Goal: Navigation & Orientation: Find specific page/section

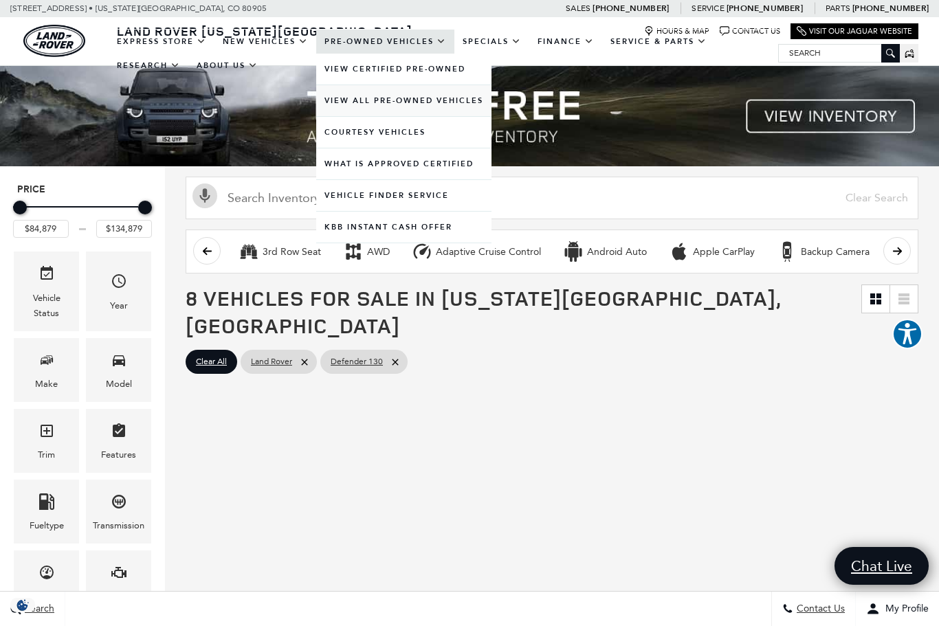
click at [388, 113] on link "View All Pre-Owned Vehicles" at bounding box center [403, 100] width 175 height 31
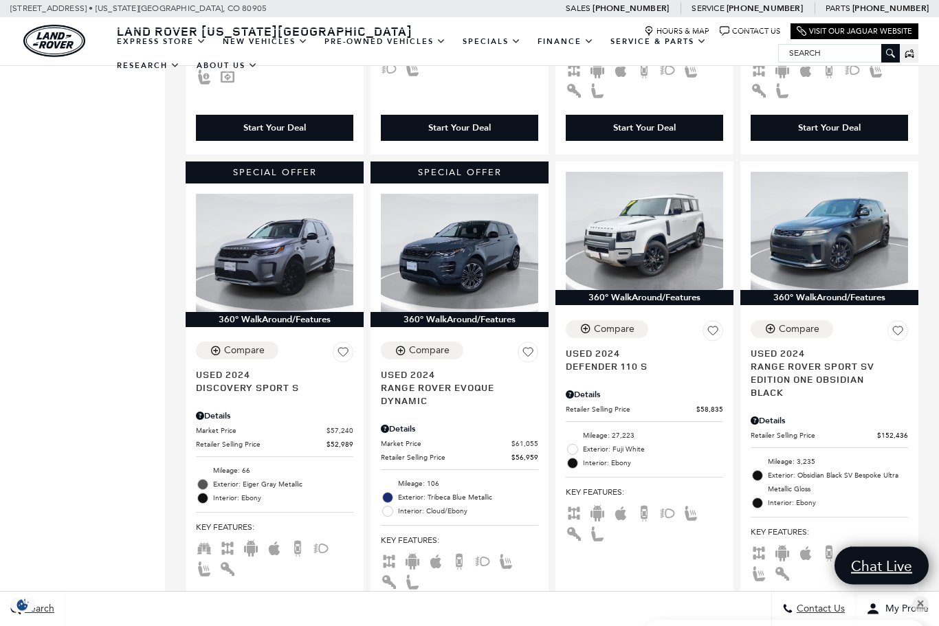
scroll to position [1184, 0]
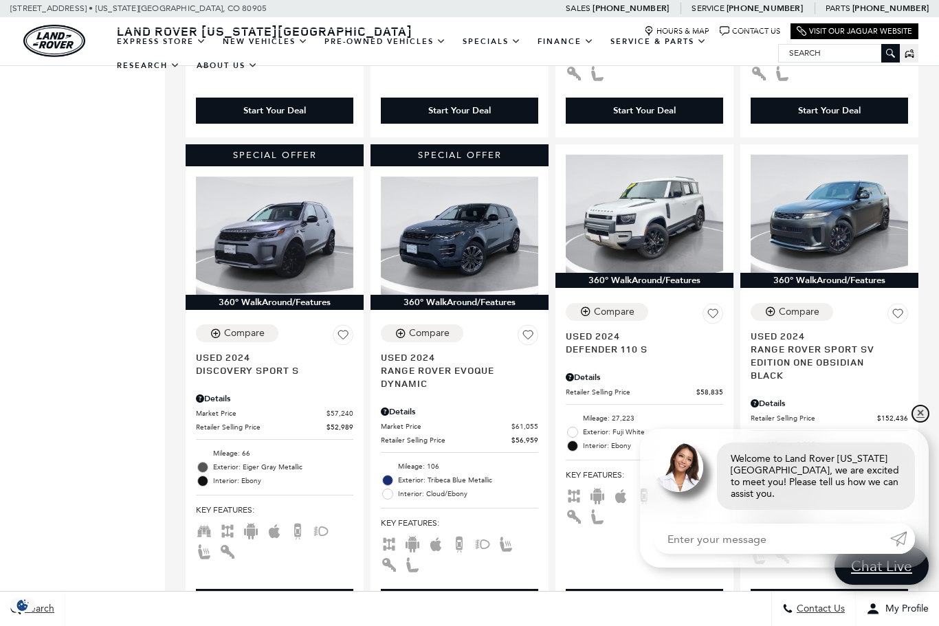
click at [920, 422] on link "✕" at bounding box center [920, 414] width 17 height 17
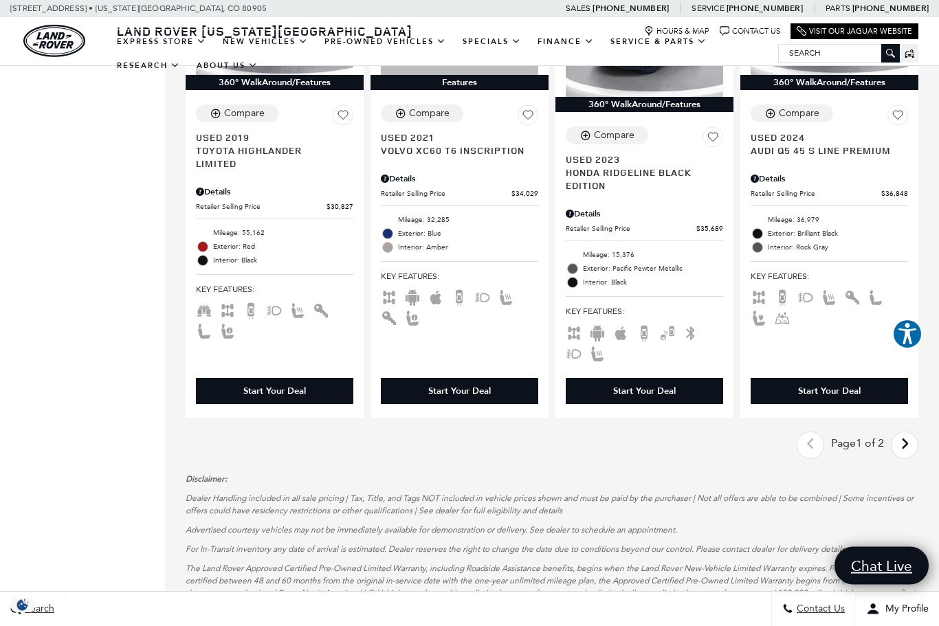
scroll to position [2352, 0]
click at [909, 433] on icon "next page" at bounding box center [905, 444] width 9 height 22
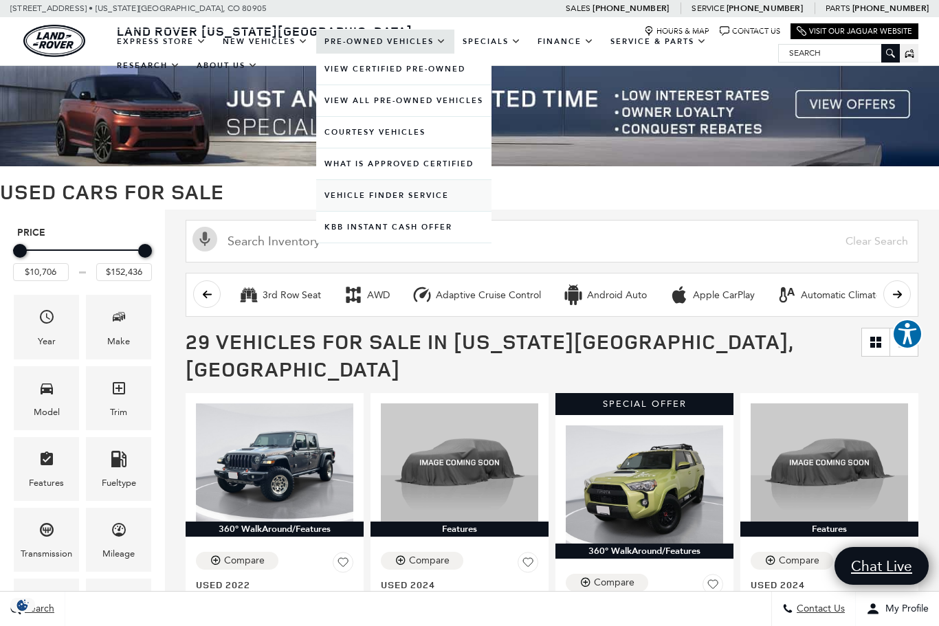
click at [380, 211] on link "Vehicle Finder Service" at bounding box center [403, 195] width 175 height 31
